Goal: Task Accomplishment & Management: Manage account settings

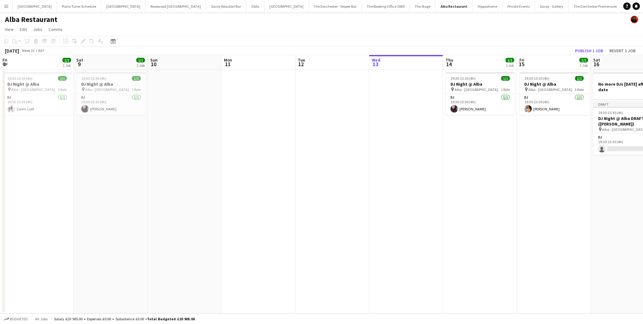
scroll to position [0, 206]
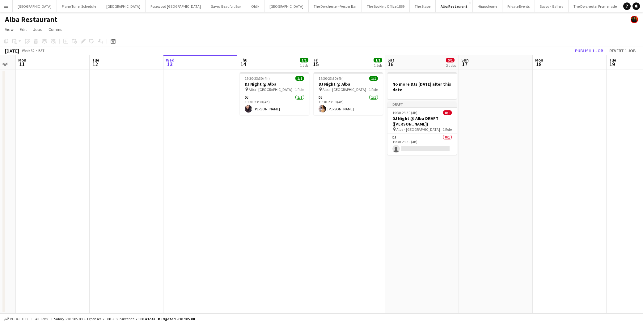
click at [8, 6] on app-icon "Menu" at bounding box center [6, 6] width 5 height 5
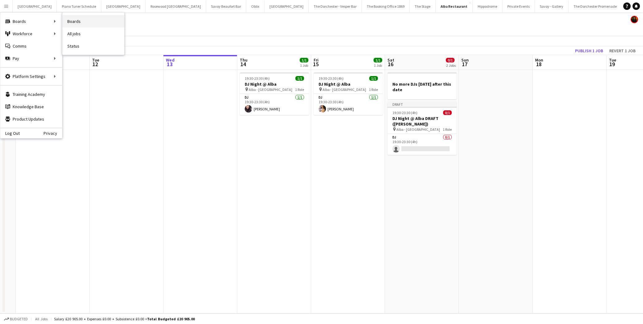
click at [81, 20] on link "Boards" at bounding box center [93, 21] width 62 height 12
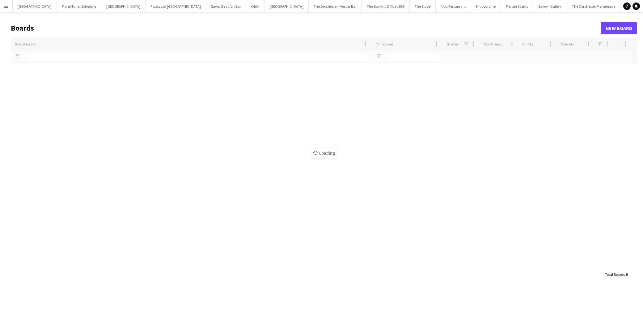
click at [6, 6] on app-icon "Menu" at bounding box center [6, 6] width 5 height 5
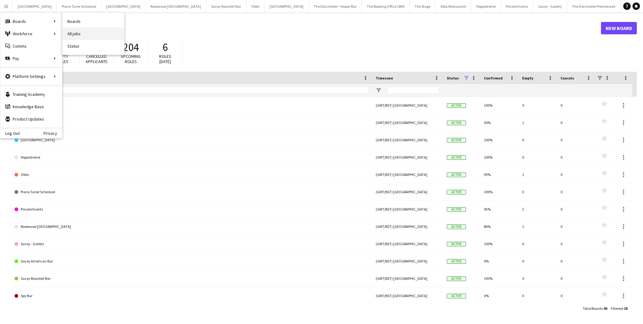
click at [77, 28] on link "All jobs" at bounding box center [93, 34] width 62 height 12
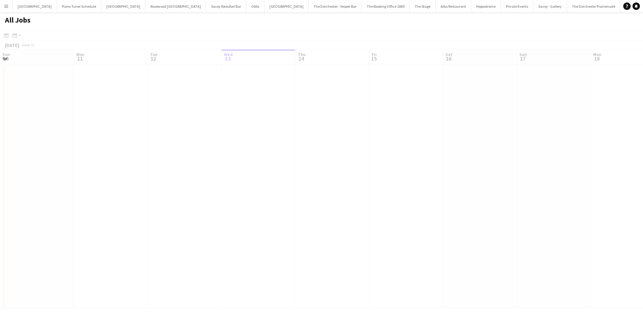
scroll to position [0, 148]
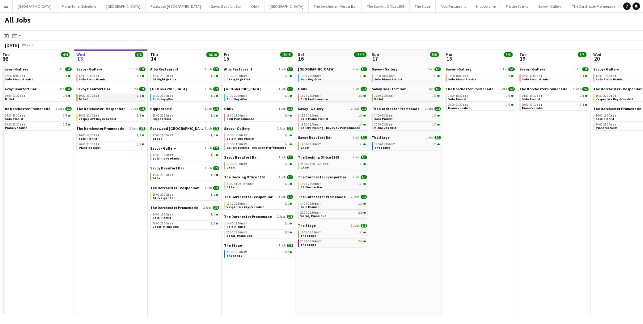
click at [106, 98] on link "19:30-23:30 BST 1/1 DJ Set" at bounding box center [112, 97] width 66 height 7
click at [105, 118] on span "Vesper Live Keys/Vocalist" at bounding box center [97, 119] width 37 height 4
click at [95, 139] on link "14:00-18:30 BST 1/1 Solo Pianist" at bounding box center [112, 136] width 66 height 7
click at [410, 9] on button "The Stage Close" at bounding box center [423, 6] width 26 height 12
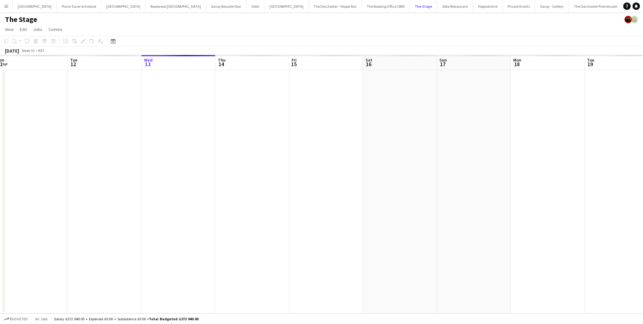
scroll to position [0, 153]
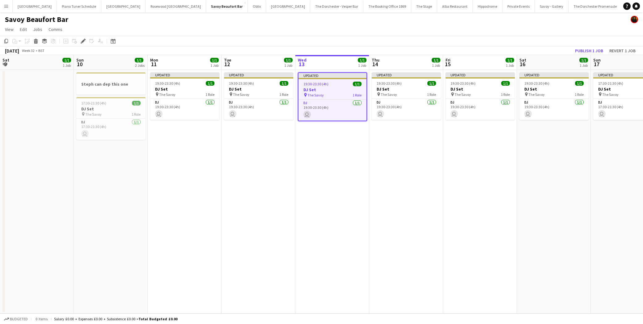
scroll to position [0, 213]
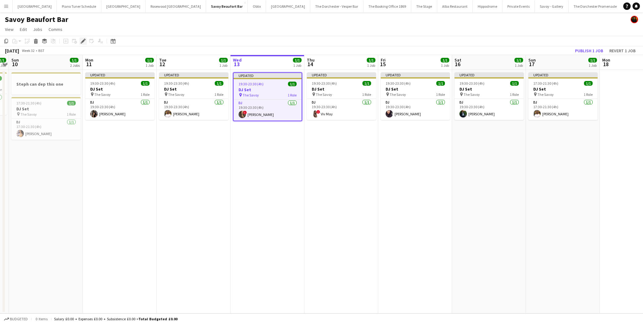
click at [82, 39] on icon "Edit" at bounding box center [83, 41] width 5 height 5
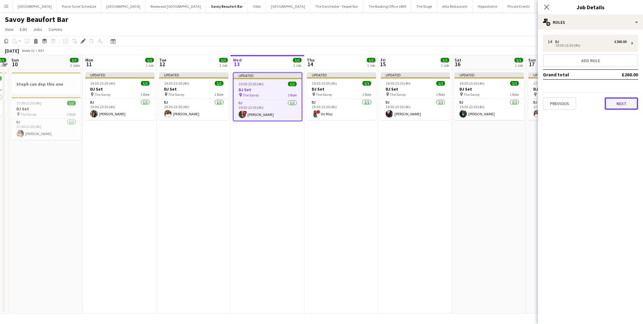
click at [620, 102] on button "Next" at bounding box center [621, 103] width 33 height 12
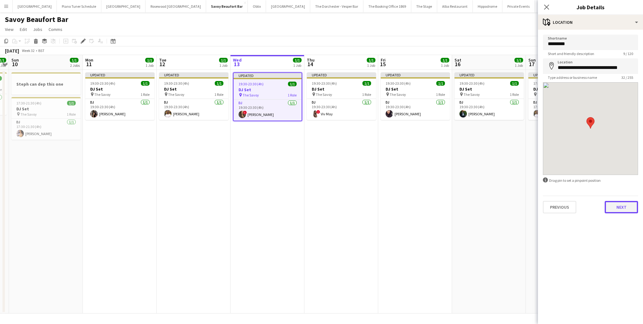
click at [619, 208] on button "Next" at bounding box center [621, 207] width 33 height 12
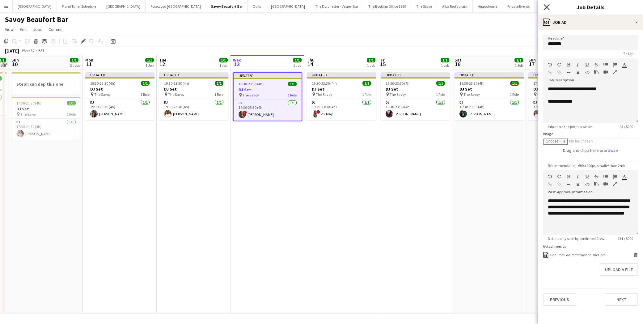
click at [549, 8] on icon "Close pop-in" at bounding box center [547, 7] width 6 height 6
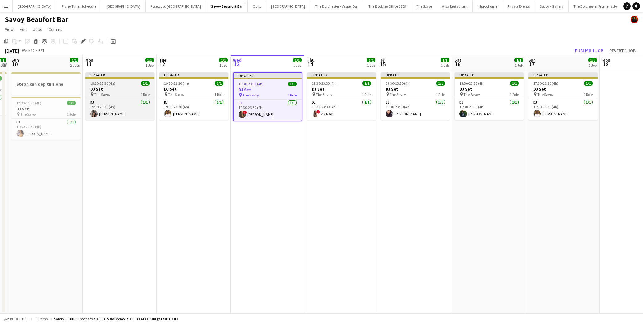
click at [120, 82] on div "19:30-23:30 (4h) 1/1" at bounding box center [119, 83] width 69 height 5
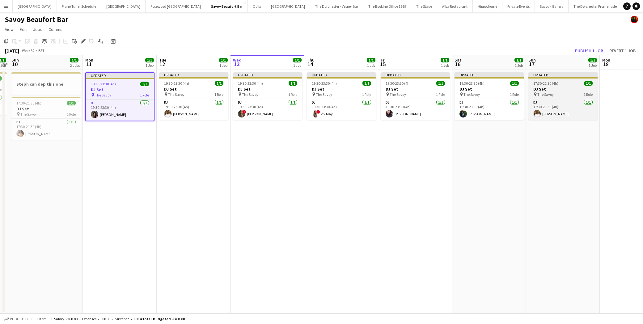
click at [536, 88] on h3 "DJ Set" at bounding box center [563, 89] width 69 height 6
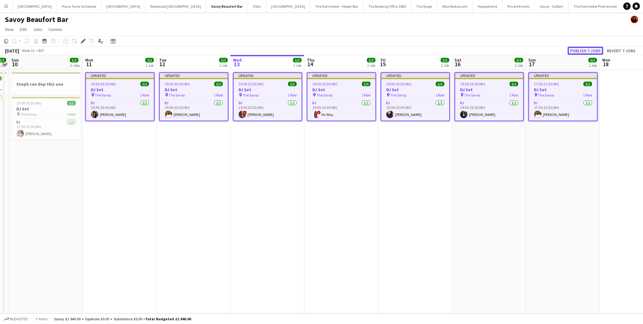
click at [582, 49] on button "Publish 7 jobs" at bounding box center [586, 51] width 36 height 8
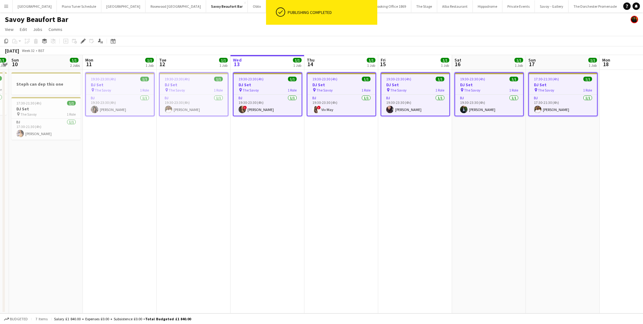
click at [304, 172] on app-date-cell "19:30-23:30 (4h) 1/1 DJ Set pin The Savoy 1 Role DJ 1/1 19:30-23:30 (4h) ! Sumi…" at bounding box center [268, 192] width 74 height 244
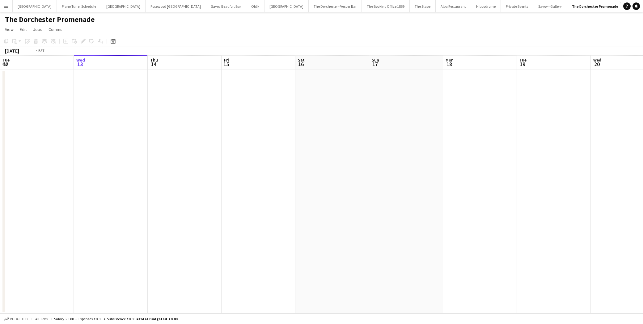
scroll to position [0, 213]
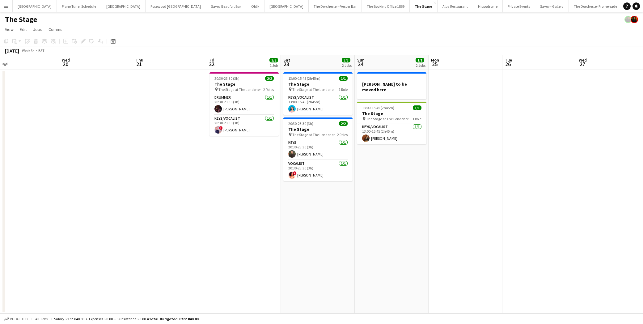
scroll to position [0, 159]
